Goal: Task Accomplishment & Management: Use online tool/utility

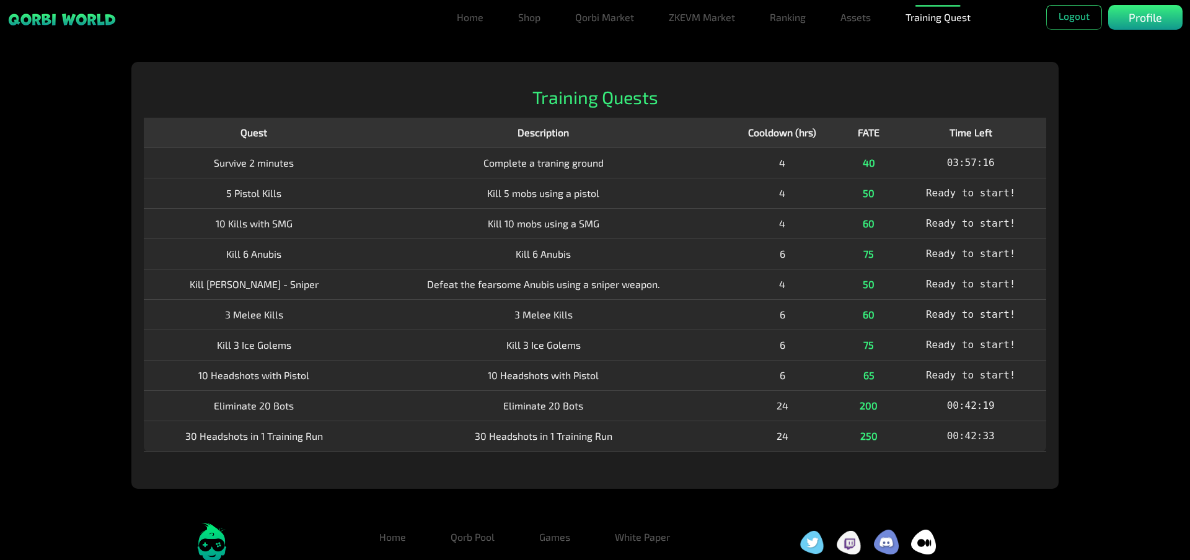
click at [1117, 338] on div "Home Shop Qorbi Market ZKEVM Market Ranking Assets Assets Bundles Forge Burn Eg…" at bounding box center [595, 332] width 1190 height 541
click at [607, 255] on td "Kill 6 Anubis" at bounding box center [543, 254] width 358 height 30
click at [706, 224] on td "Kill 10 mobs using a SMG" at bounding box center [543, 223] width 358 height 30
